Goal: Communication & Community: Answer question/provide support

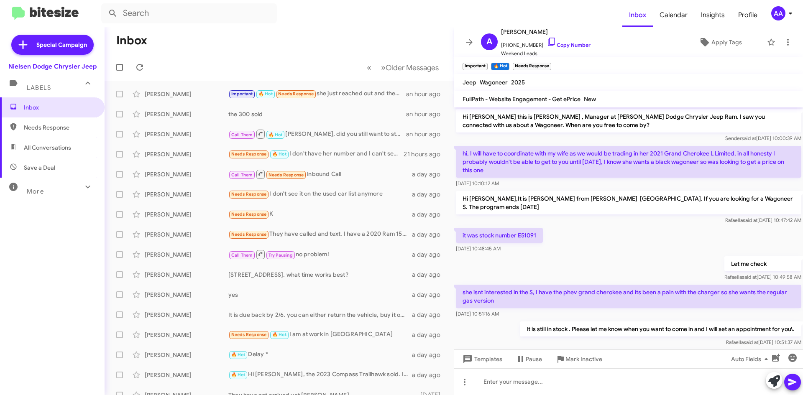
scroll to position [396, 0]
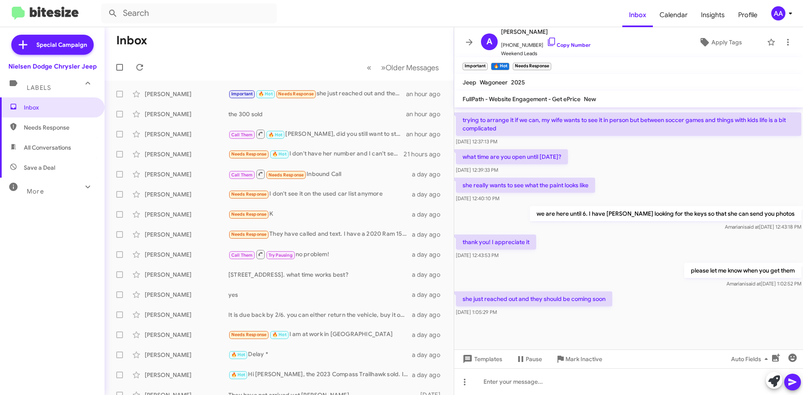
click at [260, 52] on mat-toolbar-row "Inbox" at bounding box center [278, 40] width 349 height 27
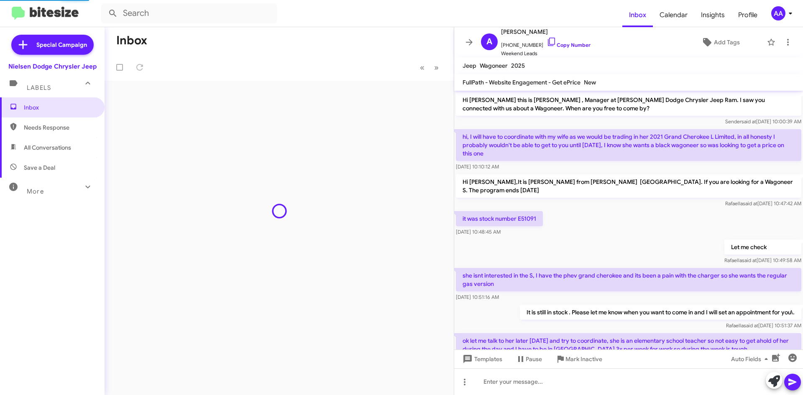
scroll to position [346, 0]
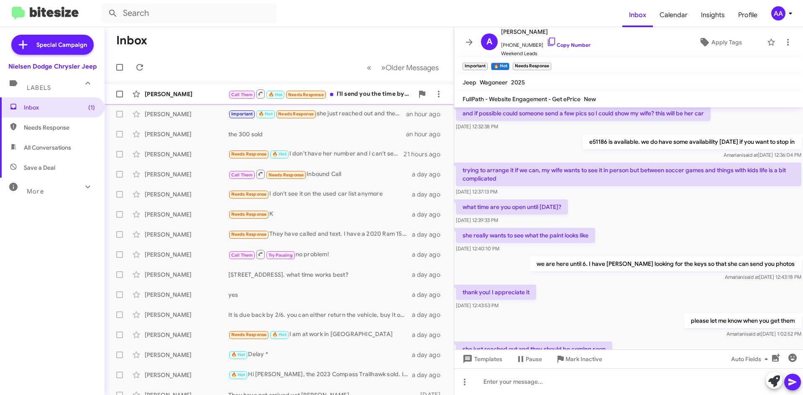
click at [355, 97] on div "Call Them 🔥 Hot Needs Response I'll send you the time by Thursday" at bounding box center [320, 94] width 185 height 10
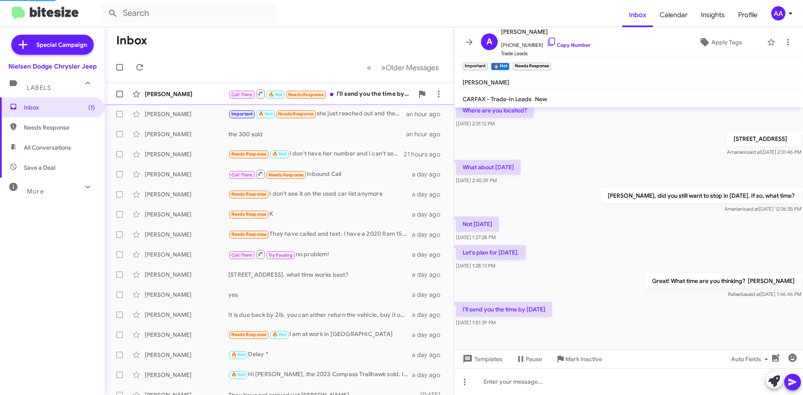
scroll to position [59, 0]
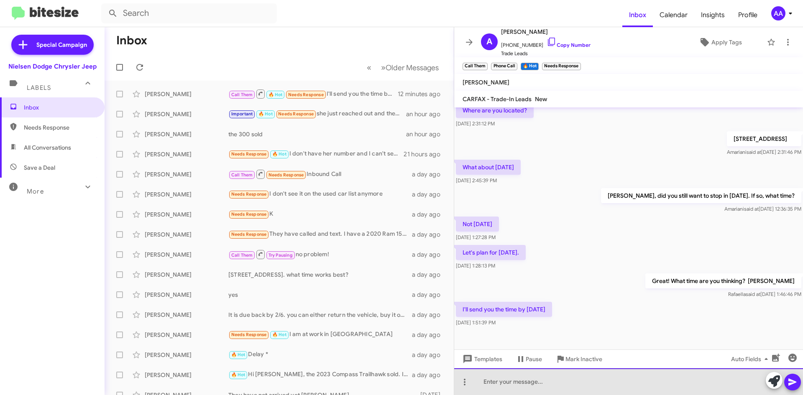
click at [505, 380] on div at bounding box center [628, 381] width 349 height 27
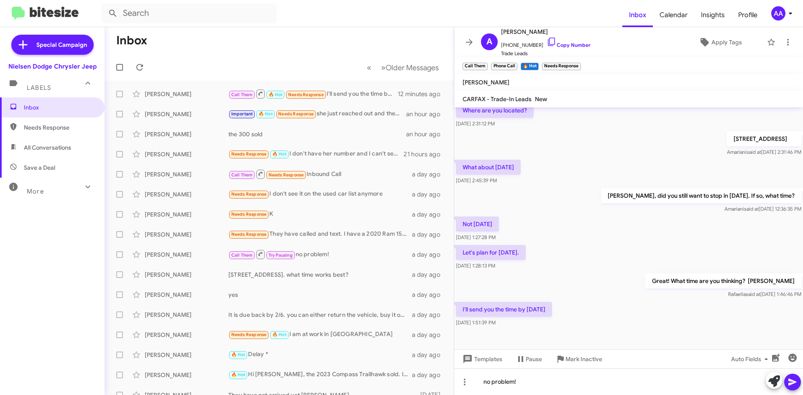
click at [795, 378] on icon at bounding box center [792, 382] width 10 height 10
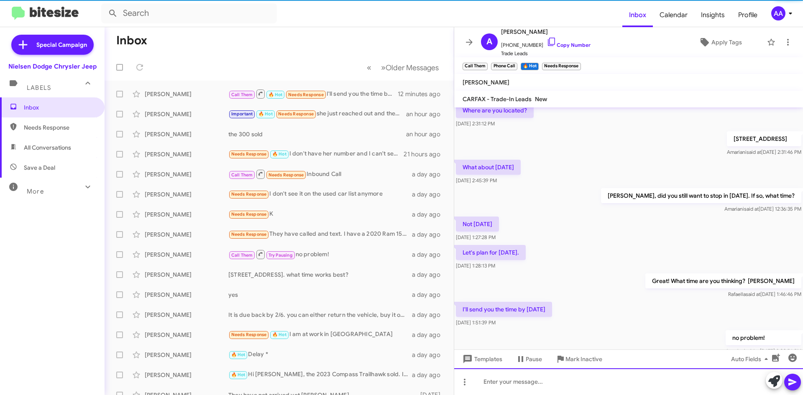
scroll to position [0, 0]
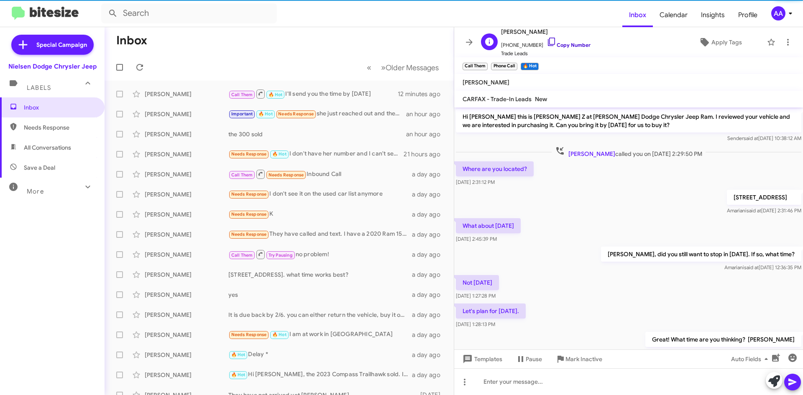
click at [569, 44] on link "Copy Number" at bounding box center [568, 45] width 44 height 6
